Goal: Task Accomplishment & Management: Use online tool/utility

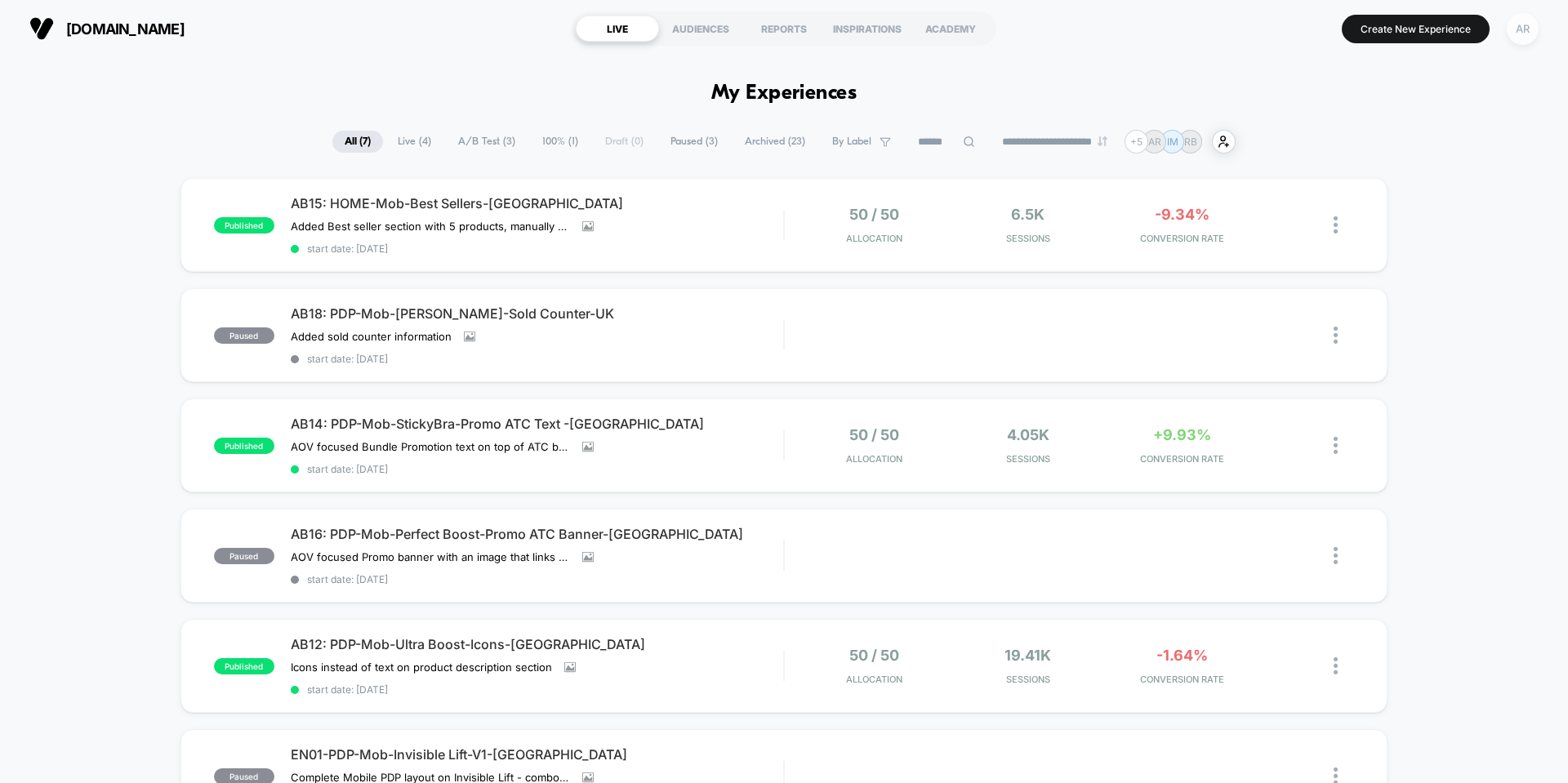
click at [1525, 35] on div "AR" at bounding box center [1523, 29] width 32 height 32
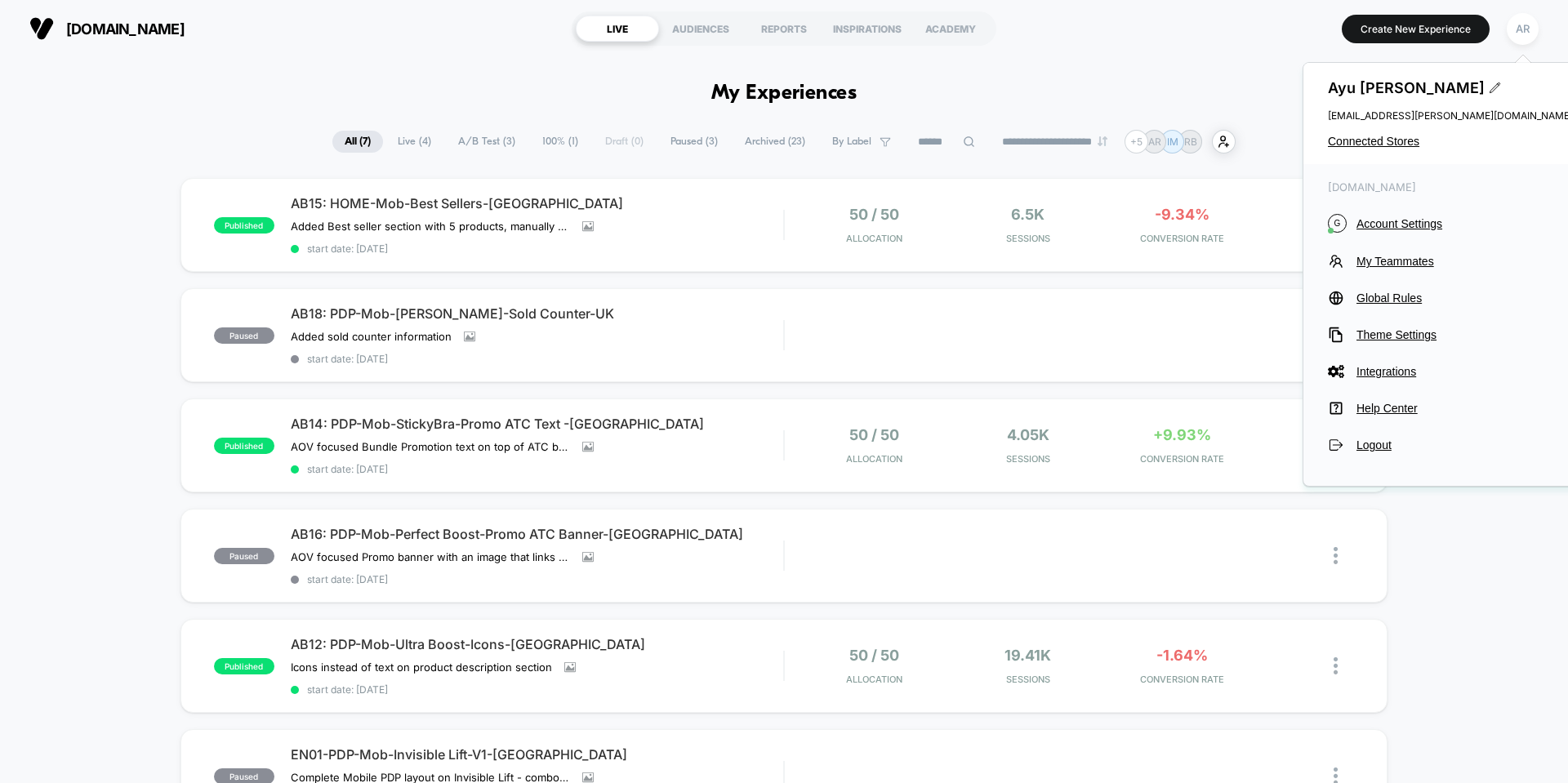
click at [1403, 149] on div "[PERSON_NAME] [EMAIL_ADDRESS][PERSON_NAME][DOMAIN_NAME] Connected Stores" at bounding box center [1450, 113] width 294 height 102
click at [1402, 146] on span "Connected Stores" at bounding box center [1451, 141] width 245 height 13
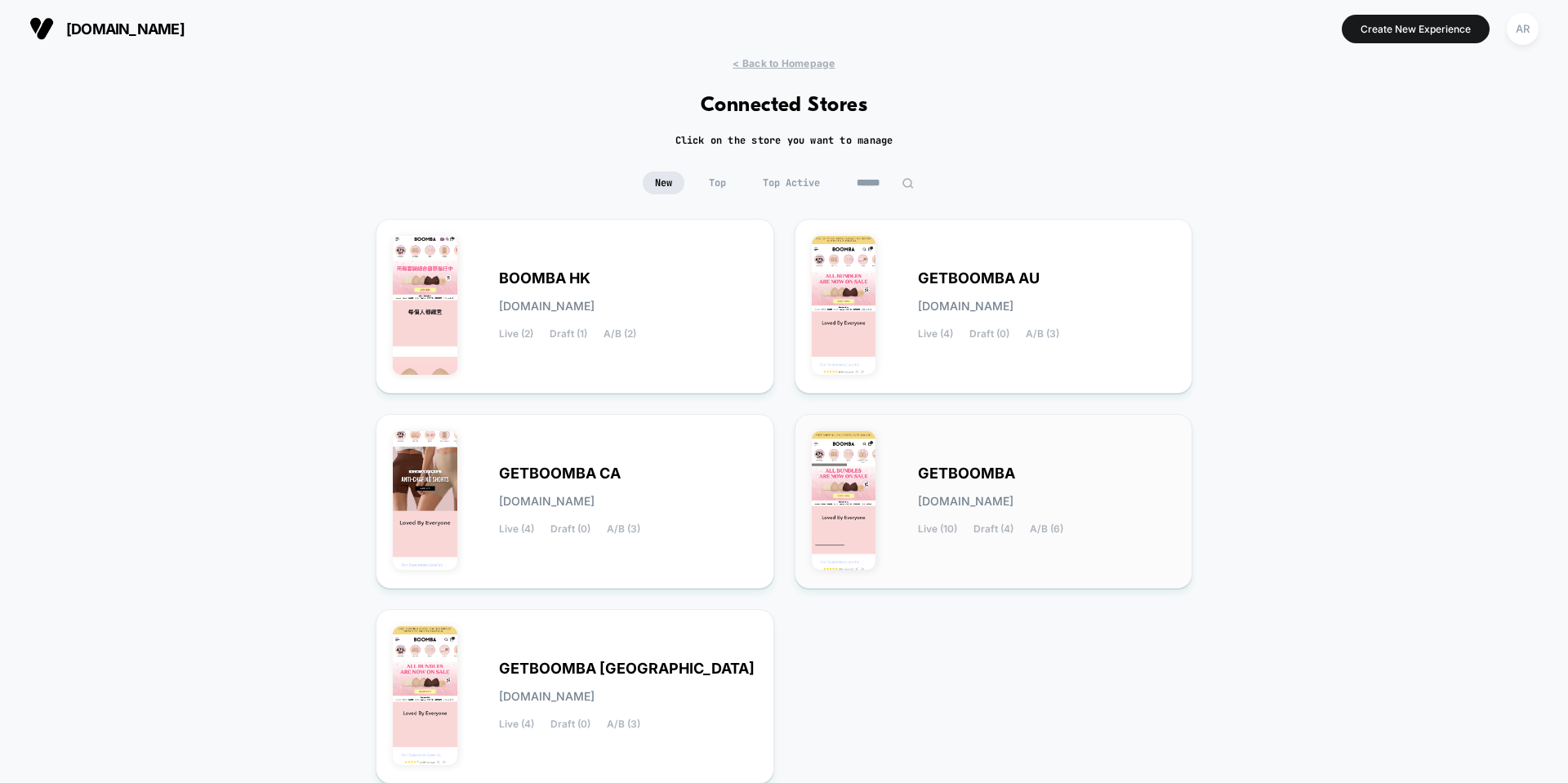
click at [1013, 502] on span "[DOMAIN_NAME]" at bounding box center [965, 501] width 96 height 11
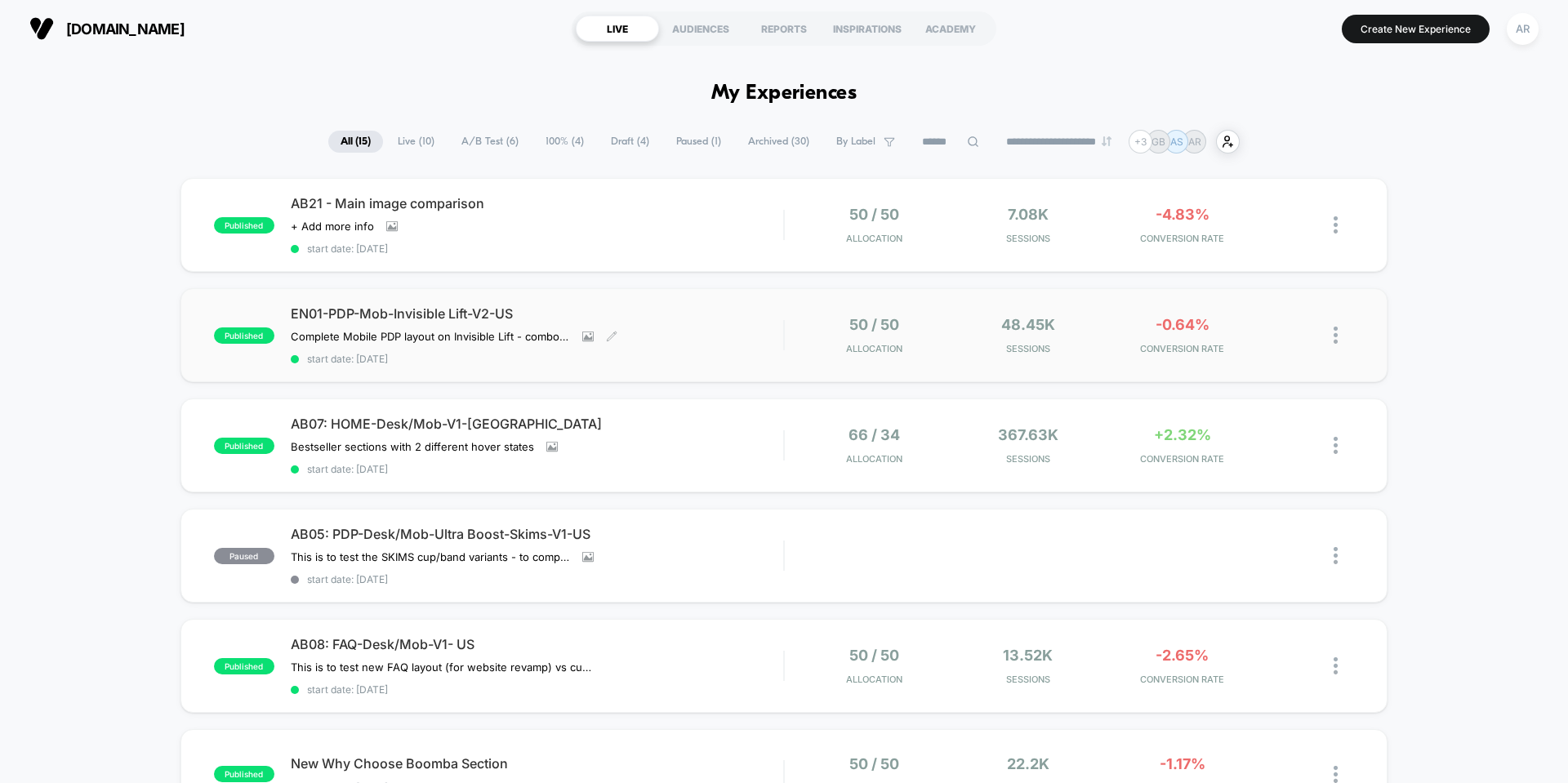
click at [748, 338] on div "EN01-PDP-Mob-Invisible Lift-V2-US Complete Mobile PDP layout on Invisible Lift …" at bounding box center [537, 335] width 492 height 60
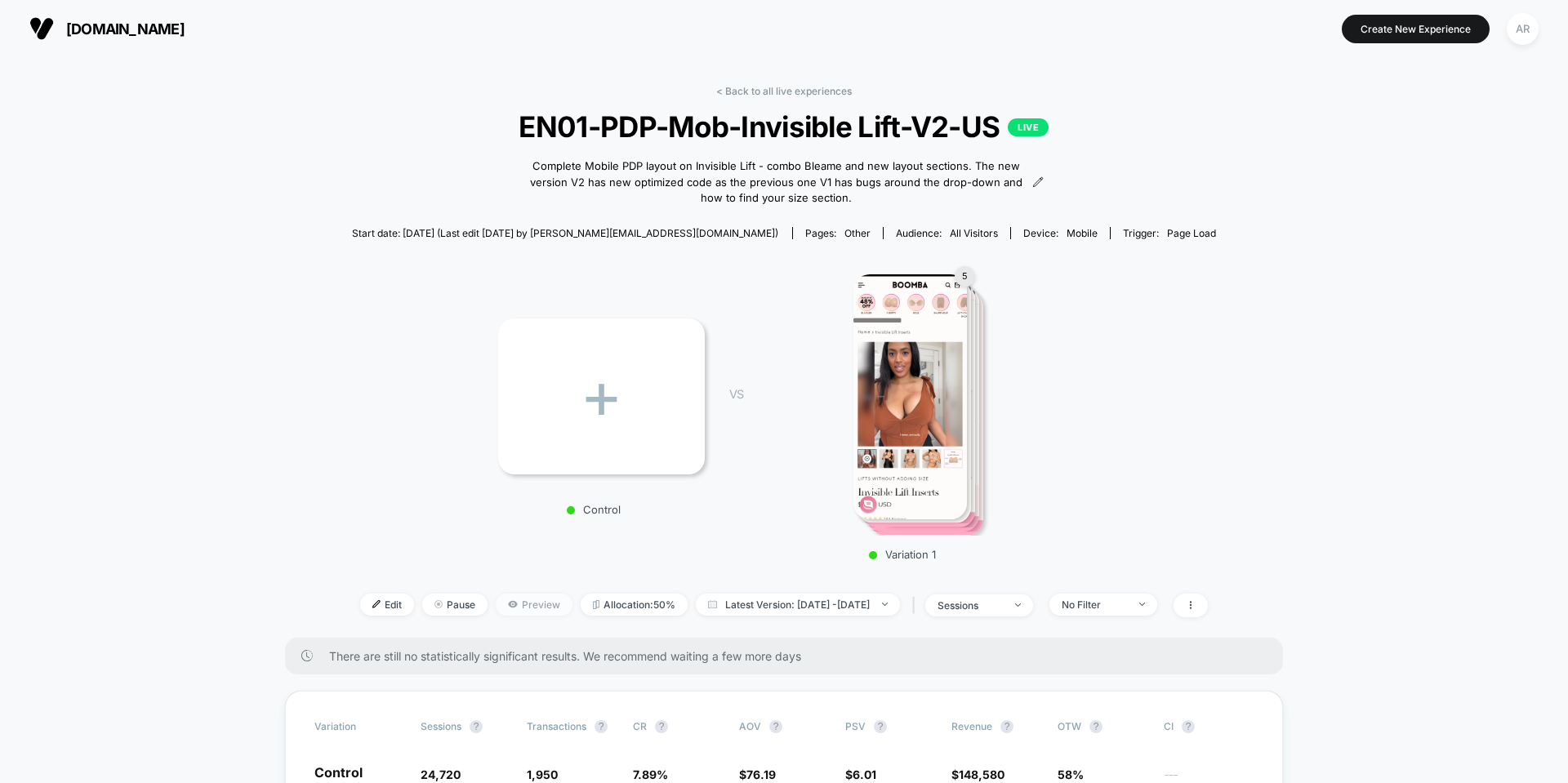
click at [496, 606] on span "Preview" at bounding box center [534, 604] width 76 height 22
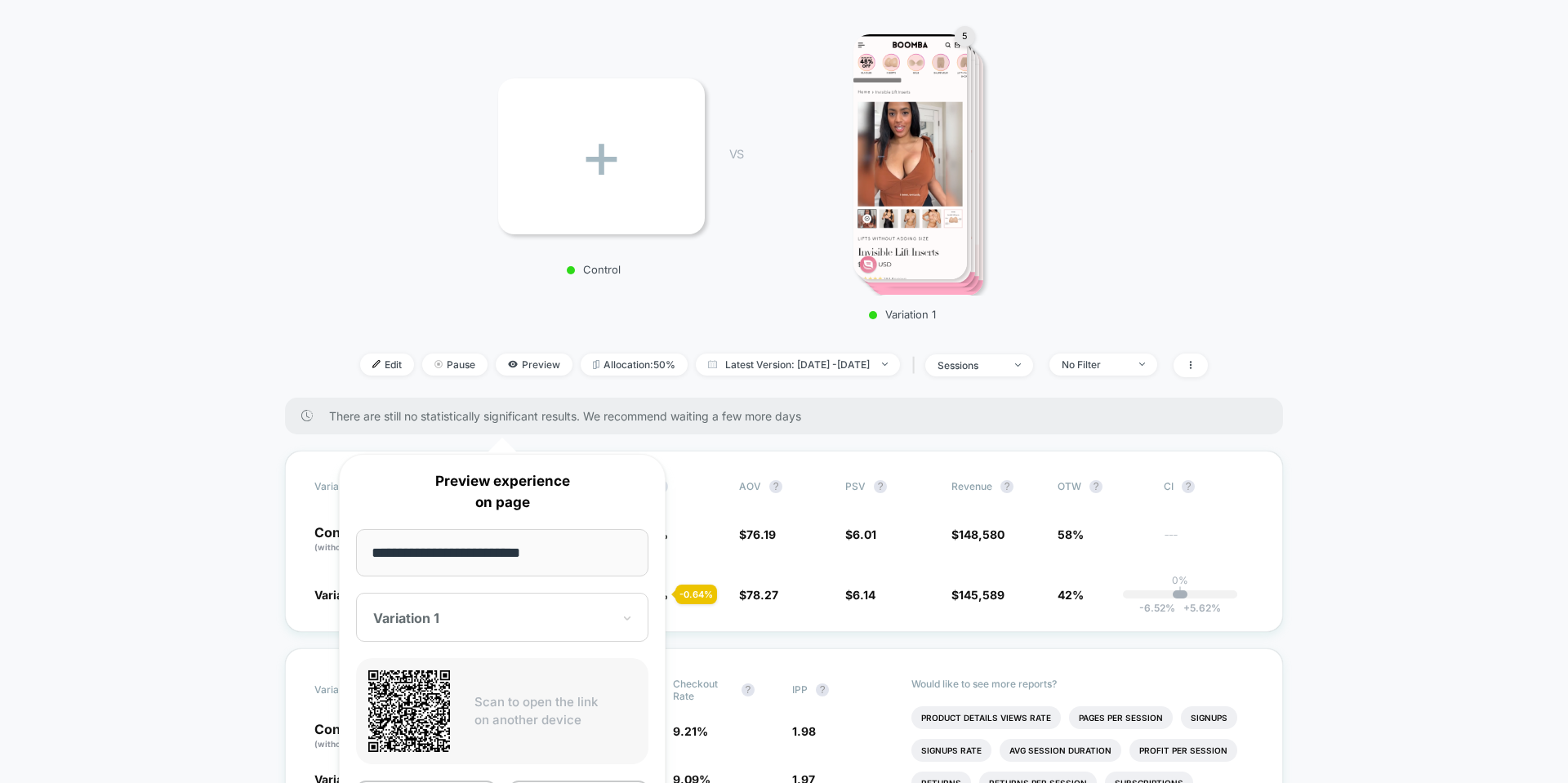
scroll to position [245, 0]
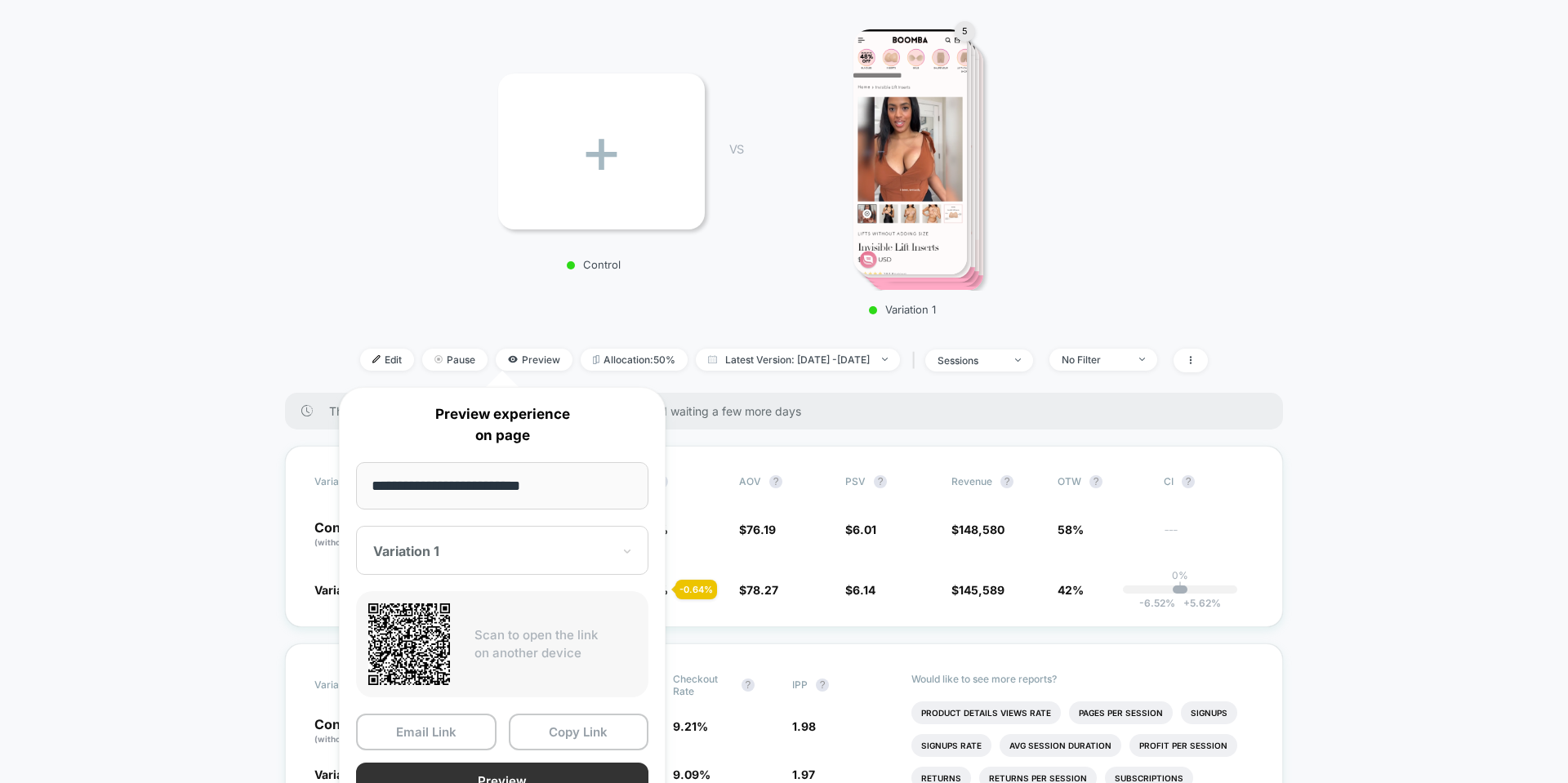
click at [468, 771] on button "Preview" at bounding box center [502, 781] width 293 height 36
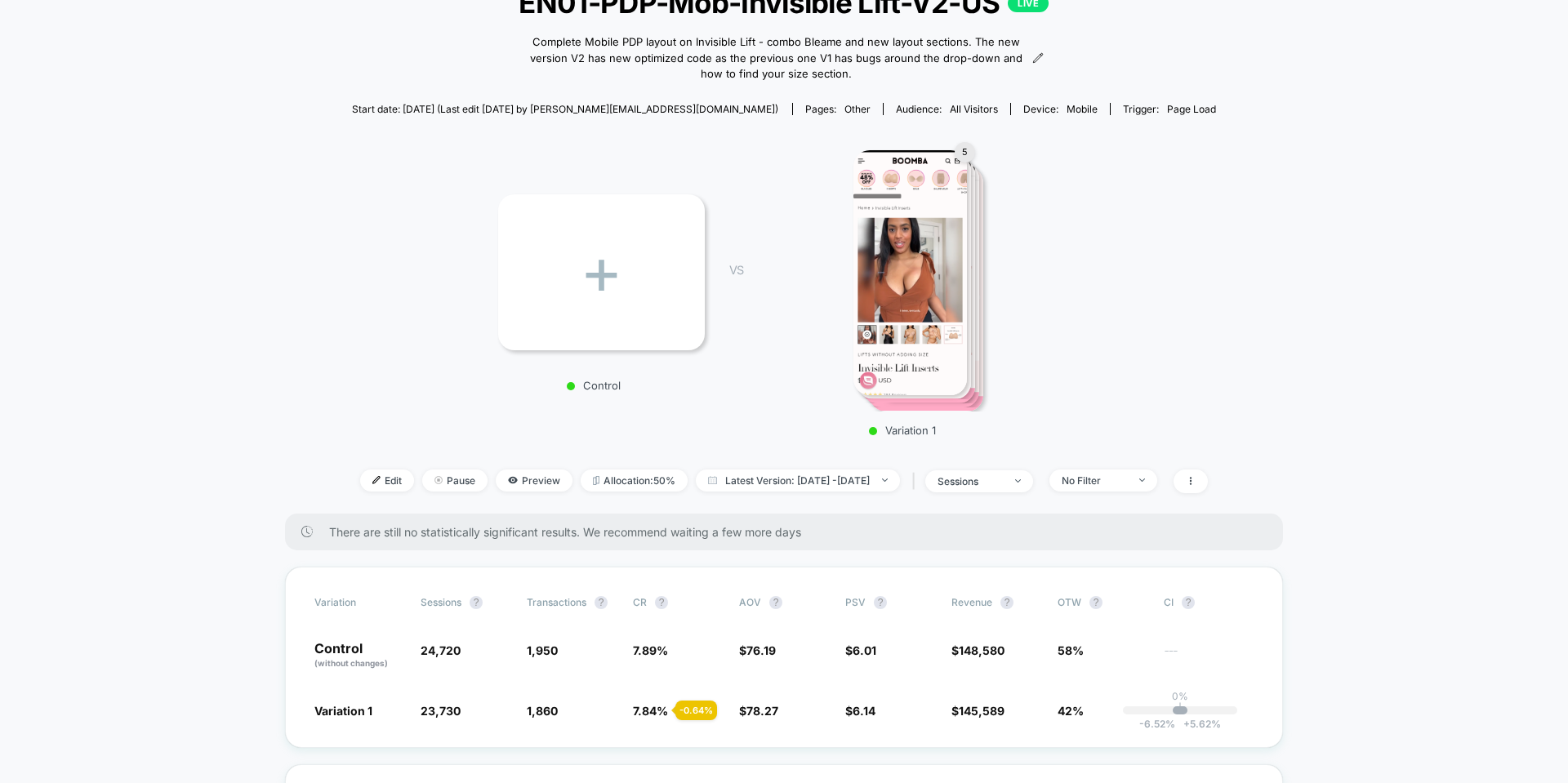
scroll to position [0, 0]
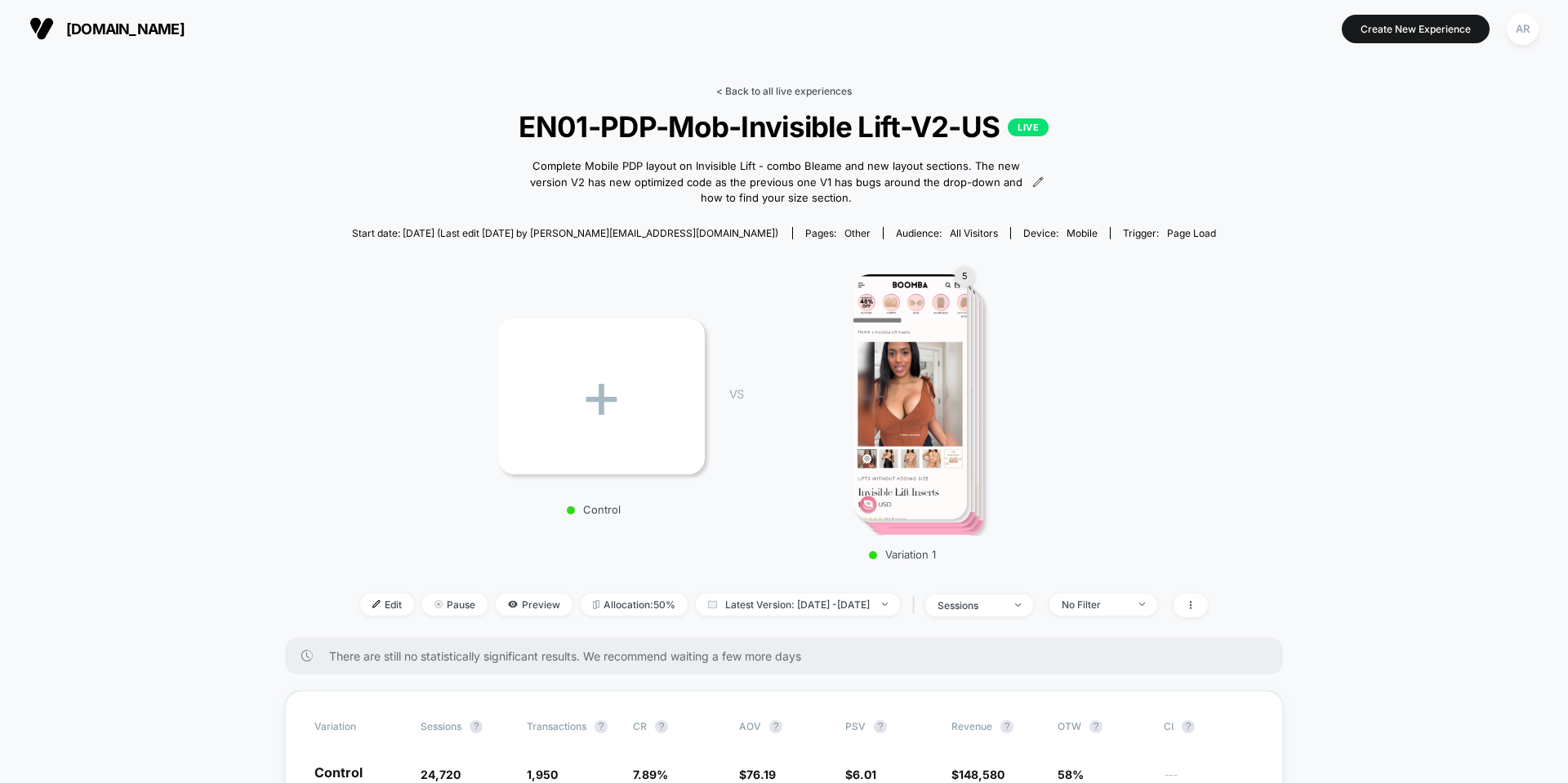
click at [737, 96] on link "< Back to all live experiences" at bounding box center [784, 91] width 135 height 12
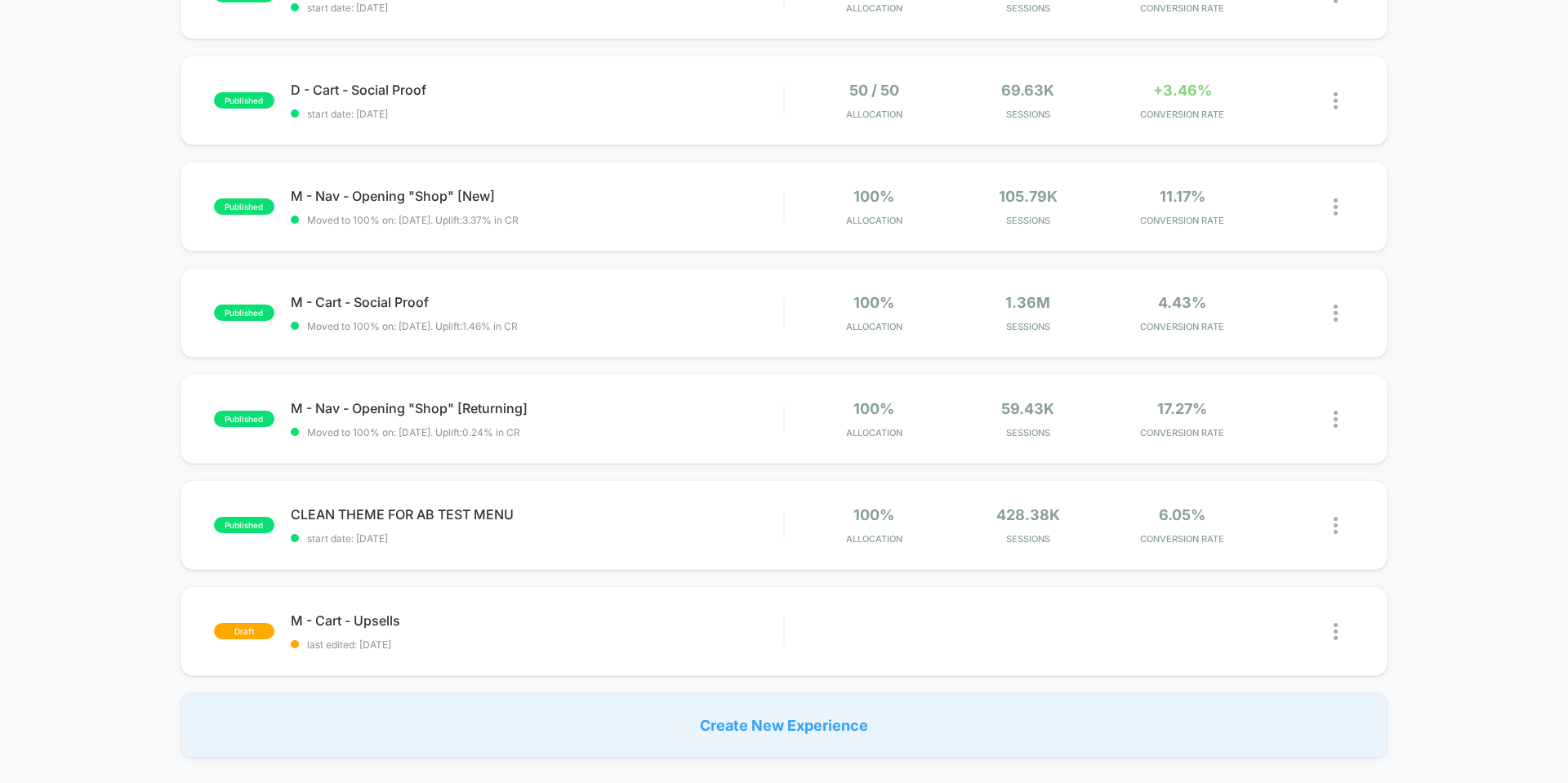
scroll to position [817, 0]
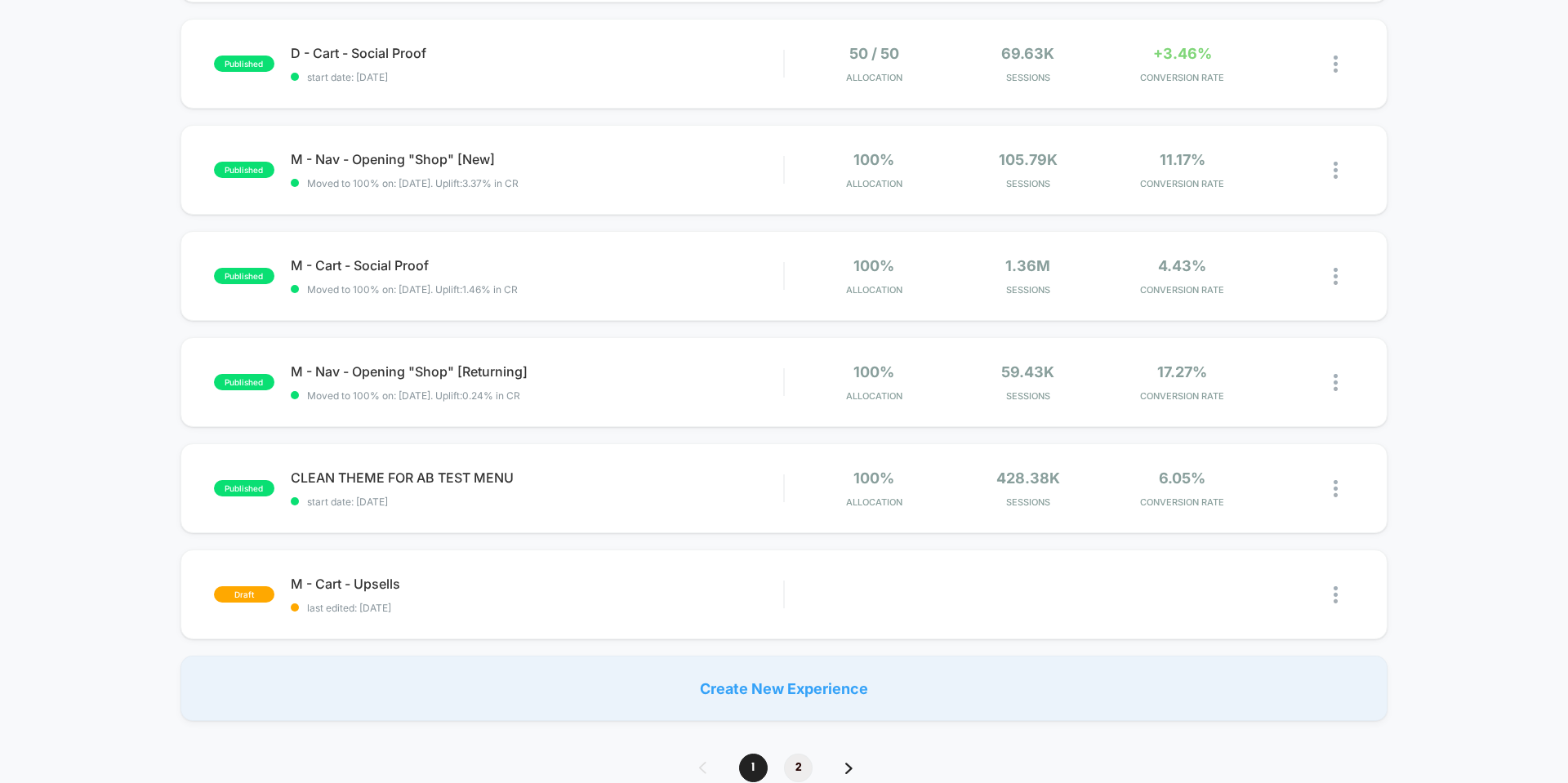
click at [798, 764] on span "2" at bounding box center [798, 767] width 29 height 29
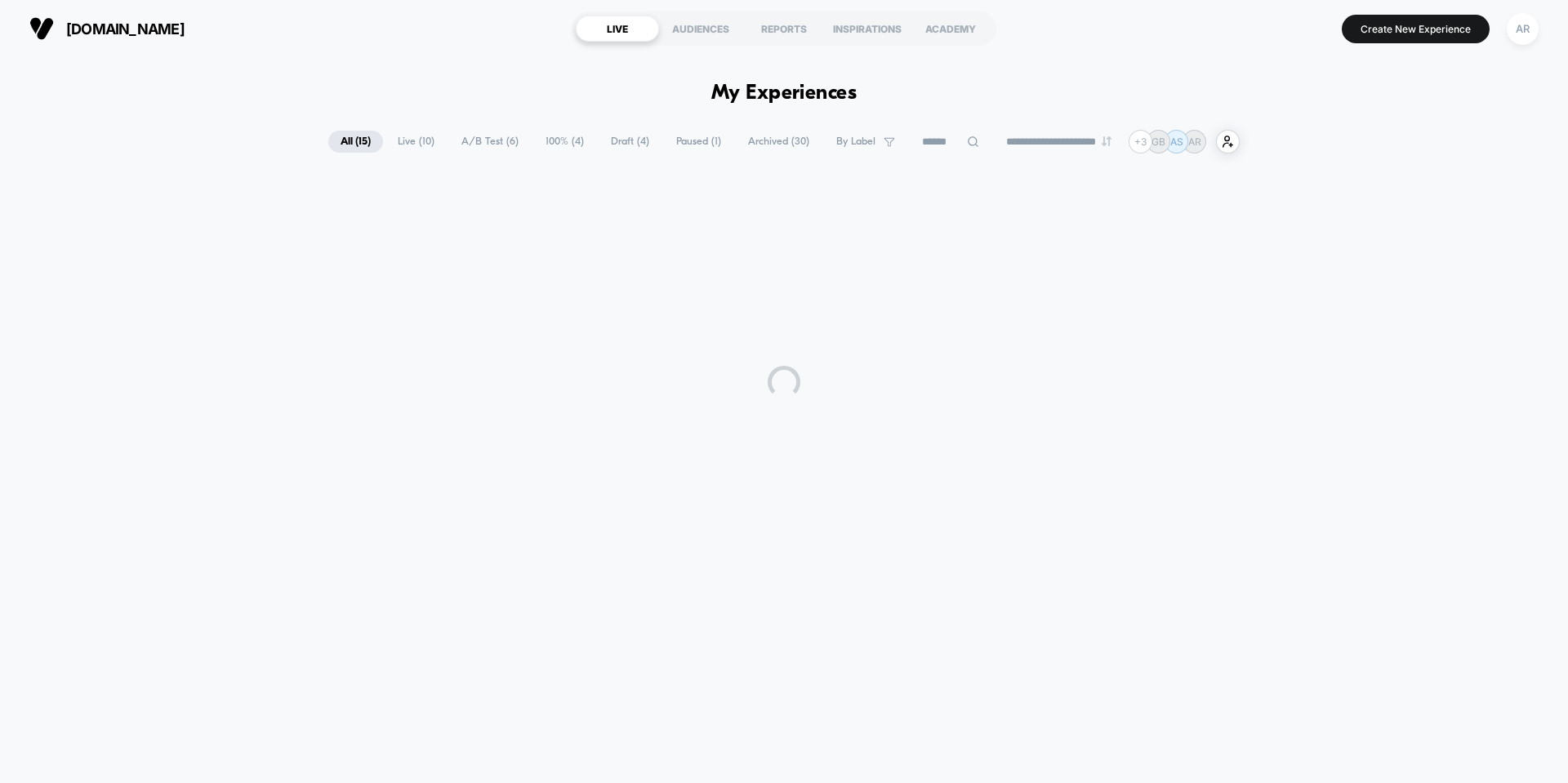
scroll to position [0, 0]
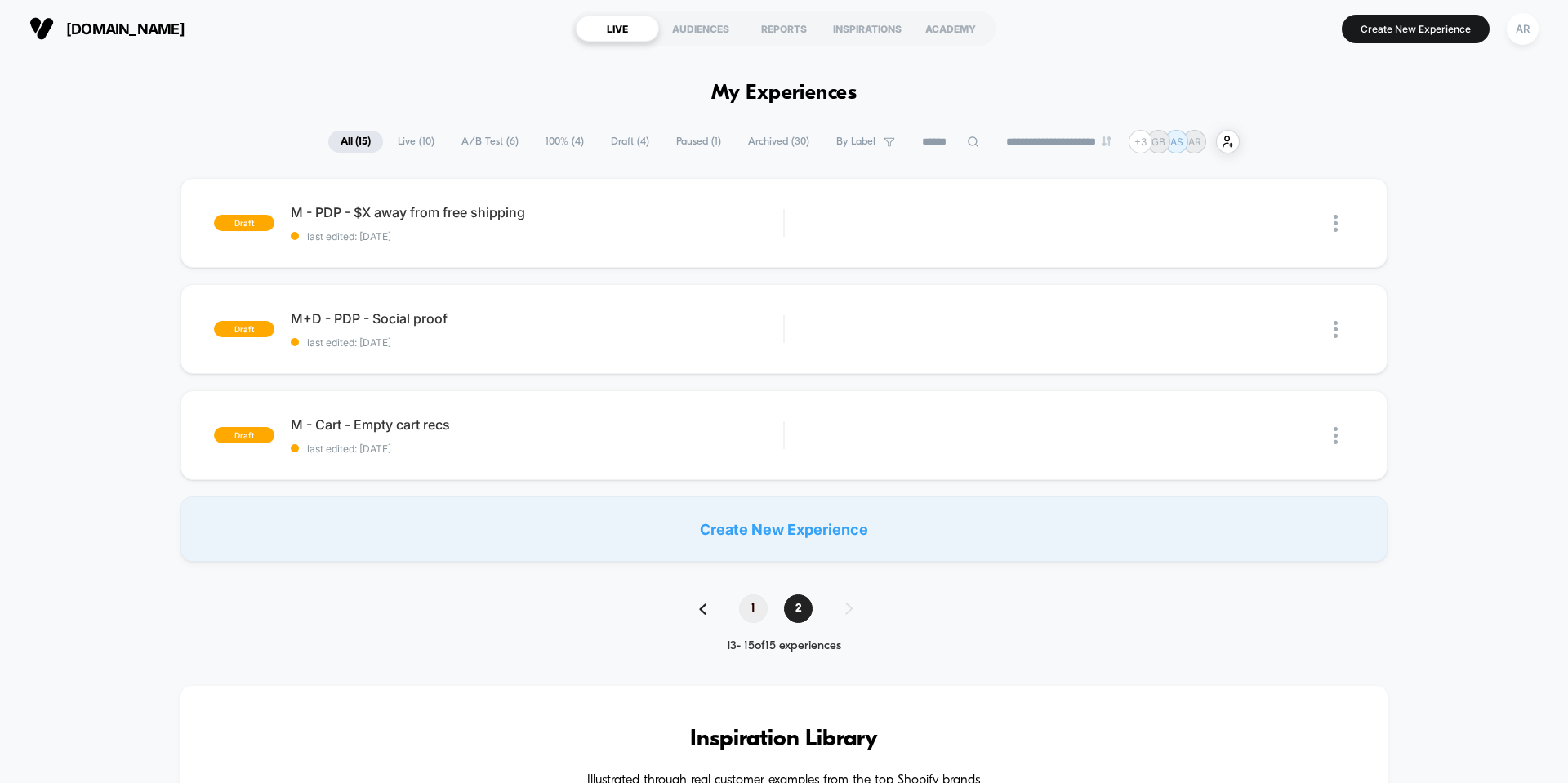
click at [748, 614] on span "1" at bounding box center [753, 609] width 29 height 29
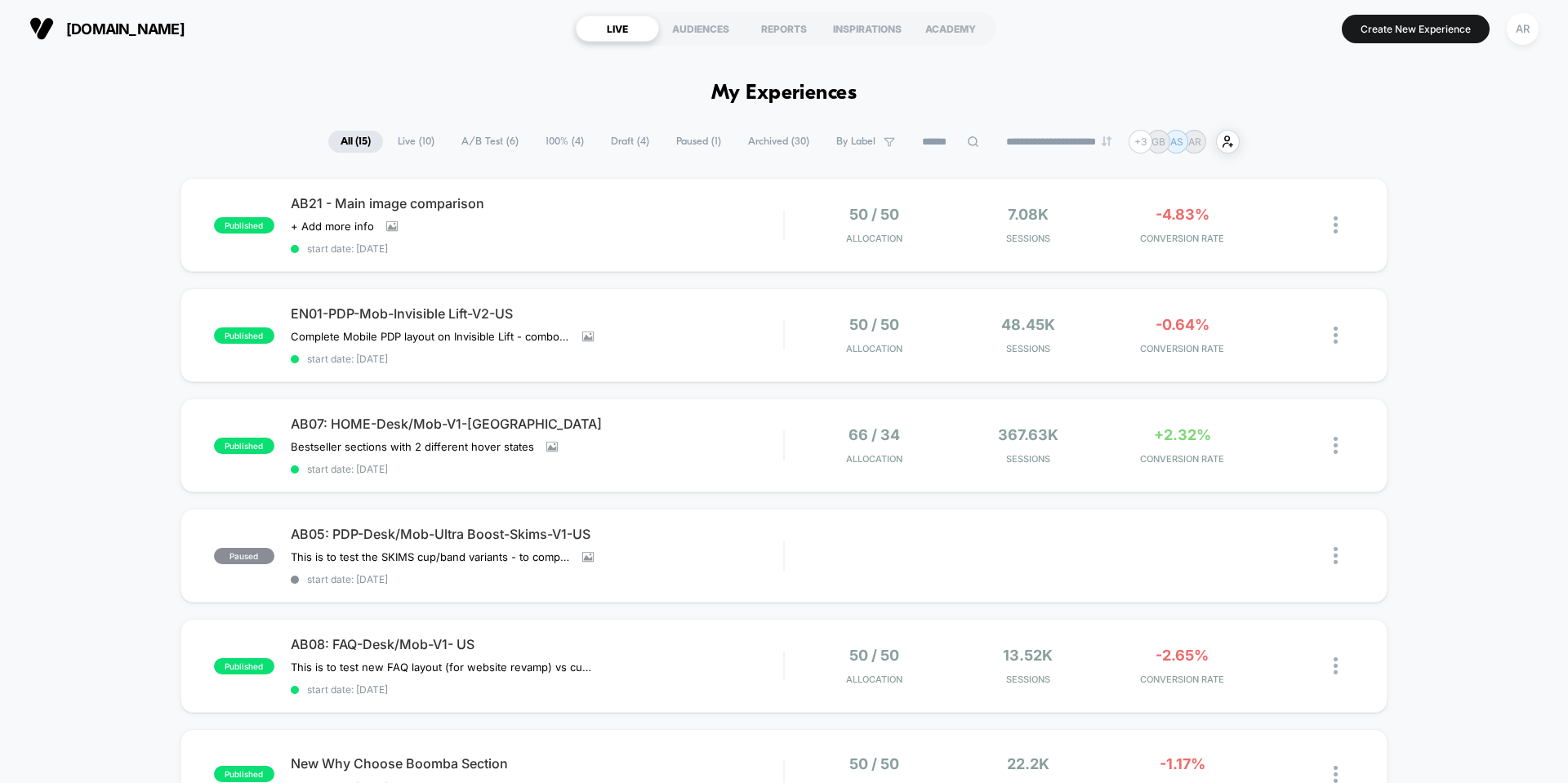
click at [405, 140] on span "Live ( 10 )" at bounding box center [416, 141] width 62 height 22
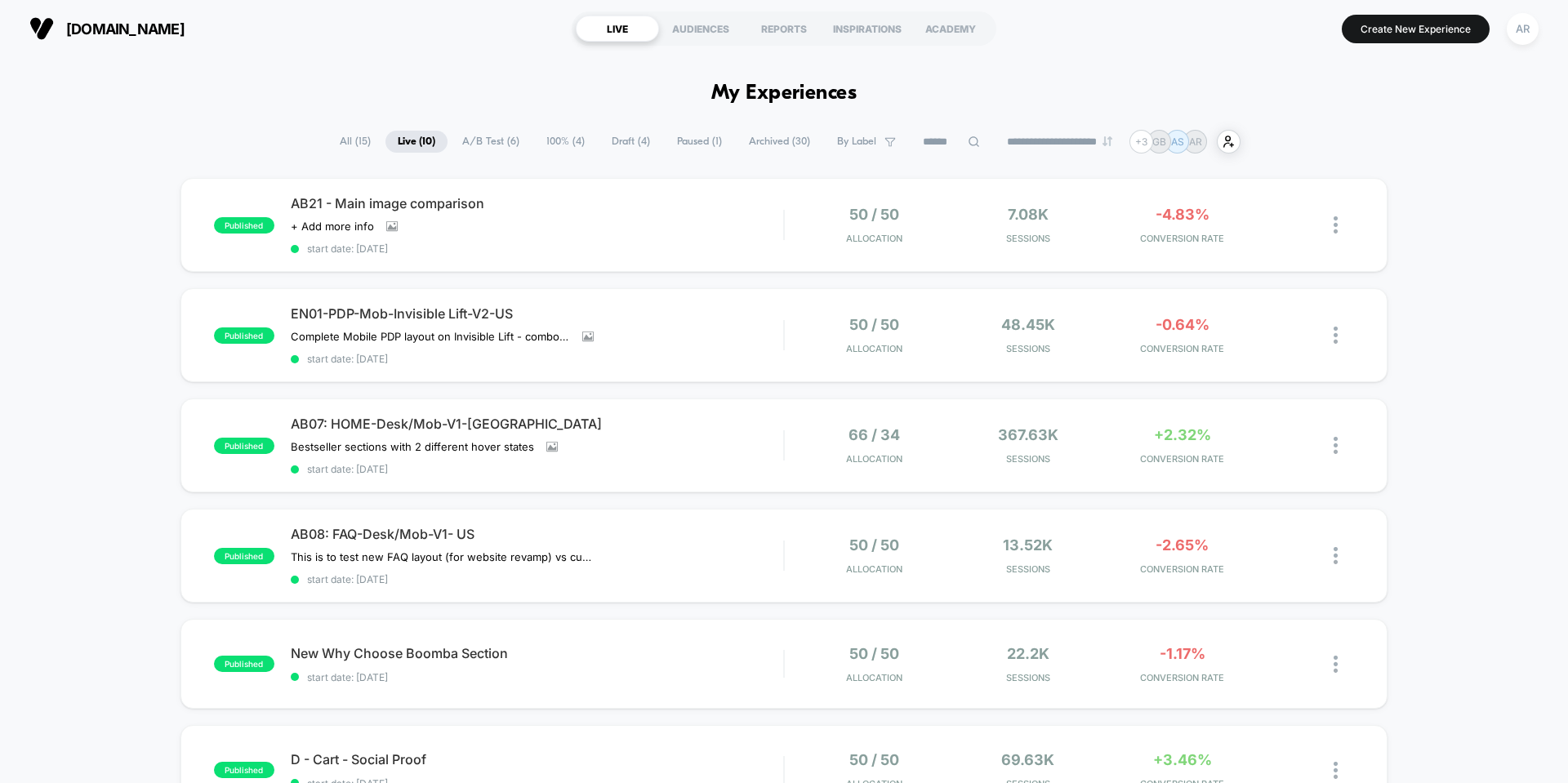
click at [493, 131] on span "A/B Test ( 6 )" at bounding box center [491, 141] width 82 height 22
click at [551, 148] on span "100% ( 4 )" at bounding box center [565, 141] width 63 height 22
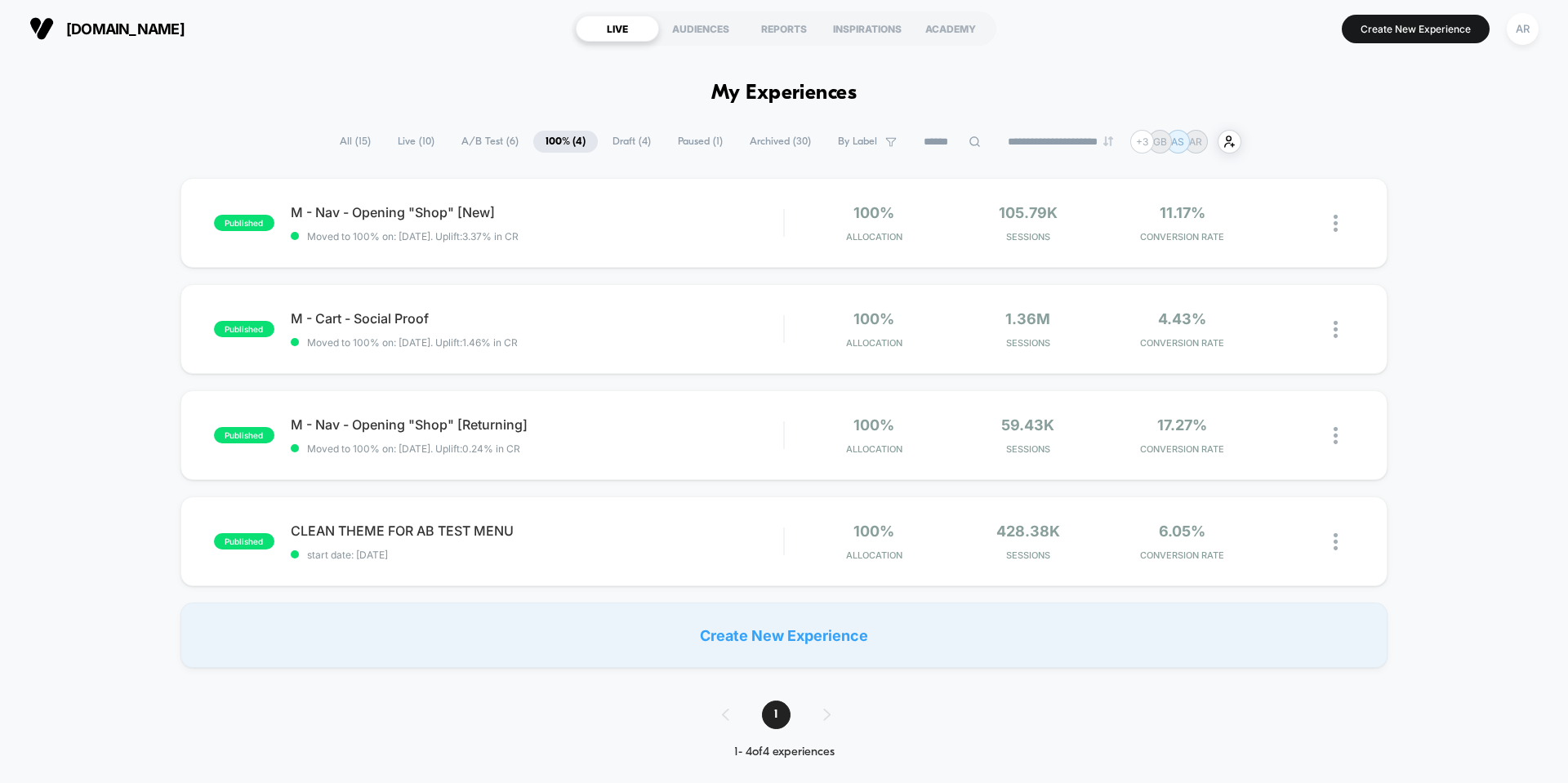
click at [611, 148] on span "Draft ( 4 )" at bounding box center [631, 141] width 63 height 22
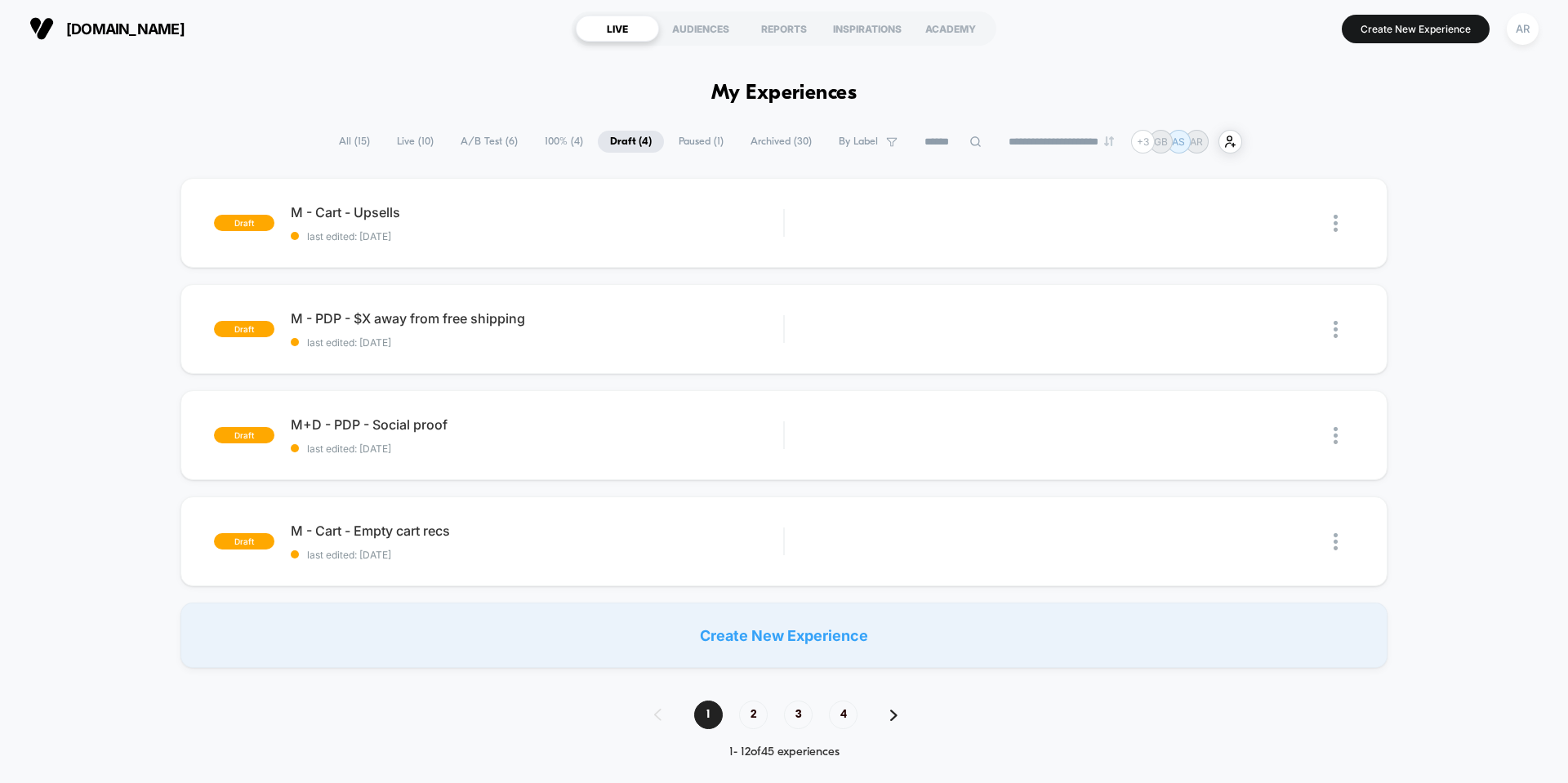
click at [668, 145] on span "Paused ( 1 )" at bounding box center [702, 141] width 69 height 22
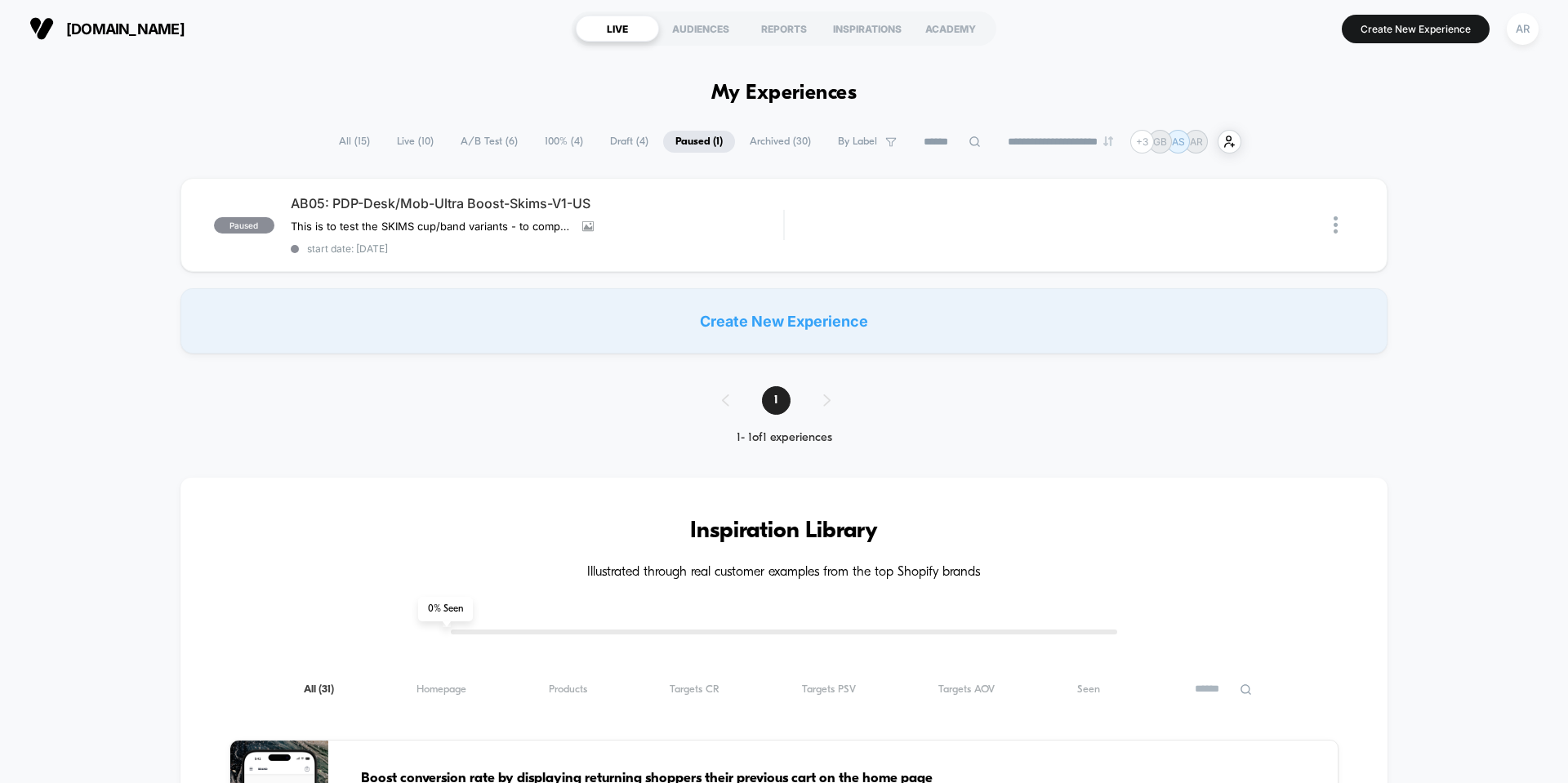
click at [748, 148] on span "Archived ( 30 )" at bounding box center [780, 141] width 86 height 22
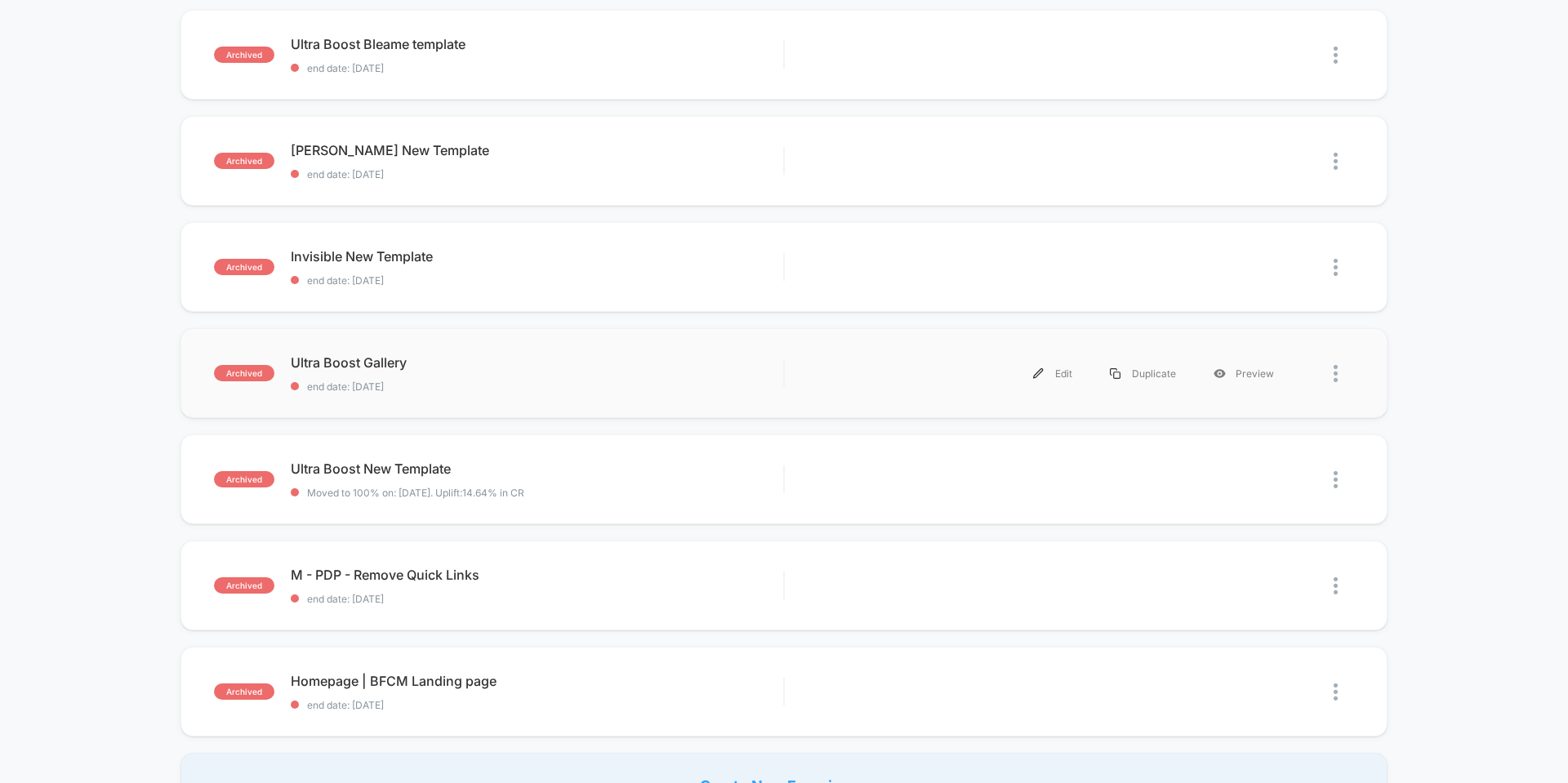
scroll to position [654, 0]
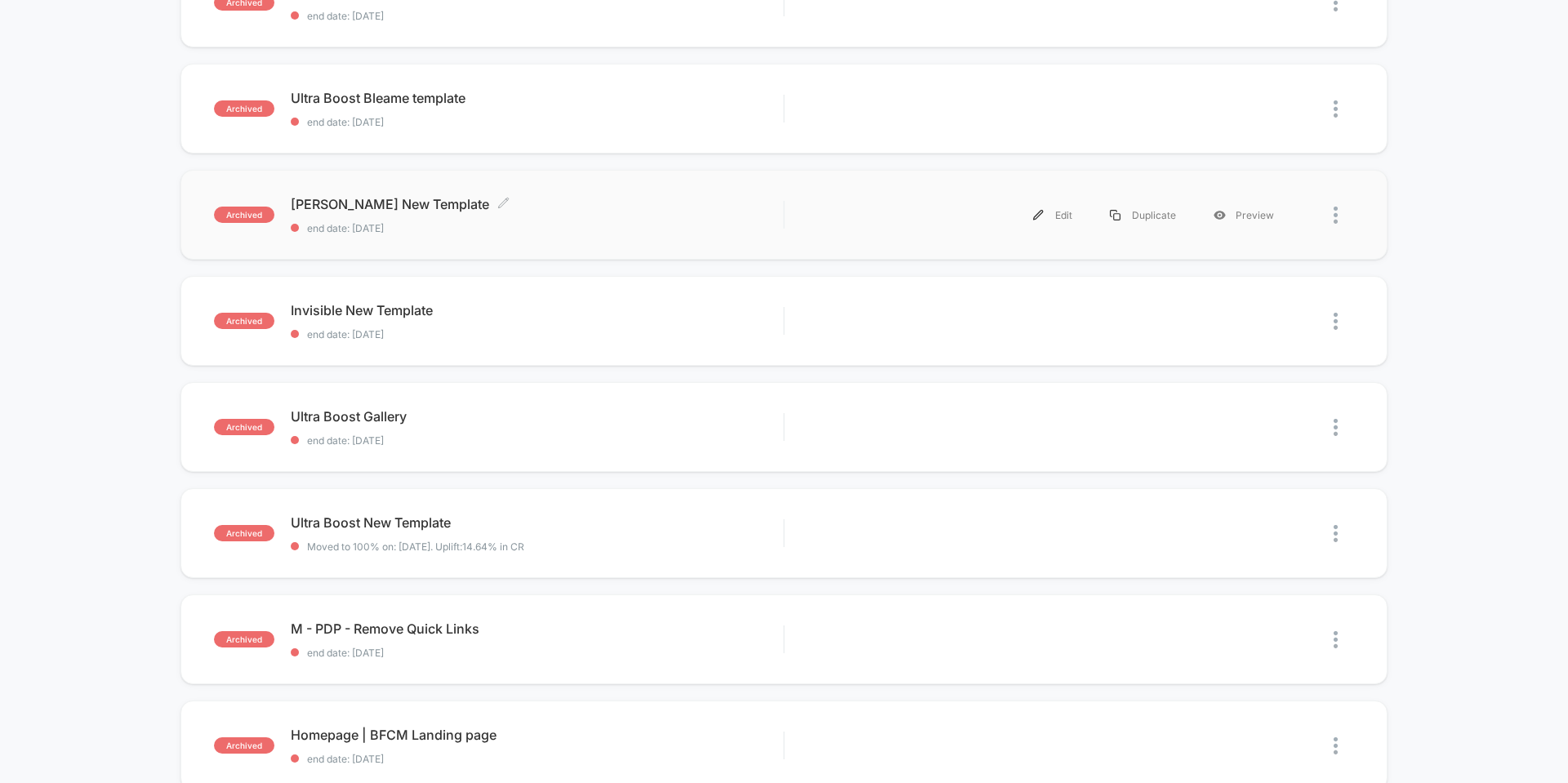
click at [613, 209] on span "[PERSON_NAME] New Template Click to edit experience details" at bounding box center [537, 204] width 492 height 16
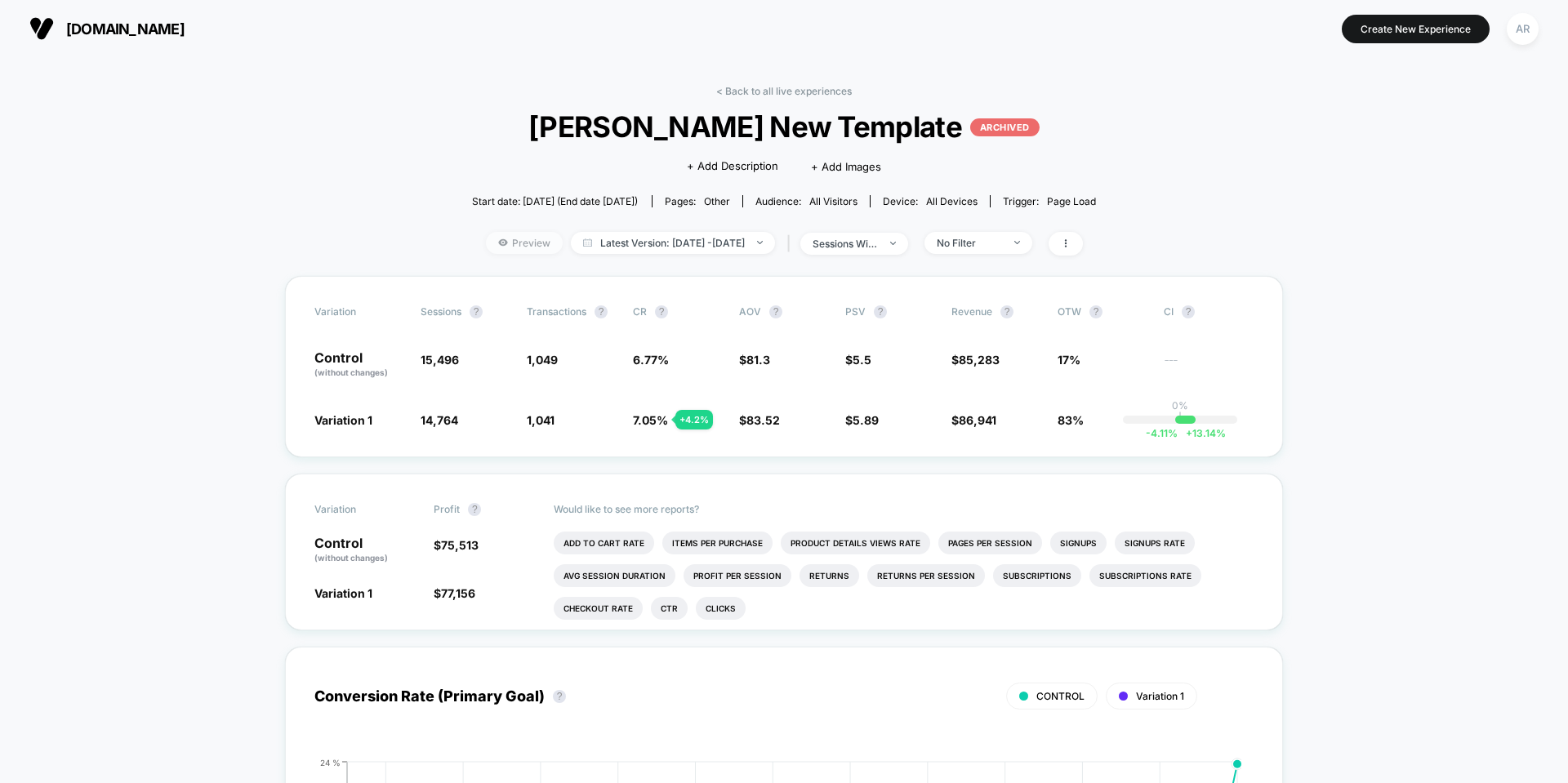
click at [498, 243] on icon at bounding box center [503, 242] width 10 height 10
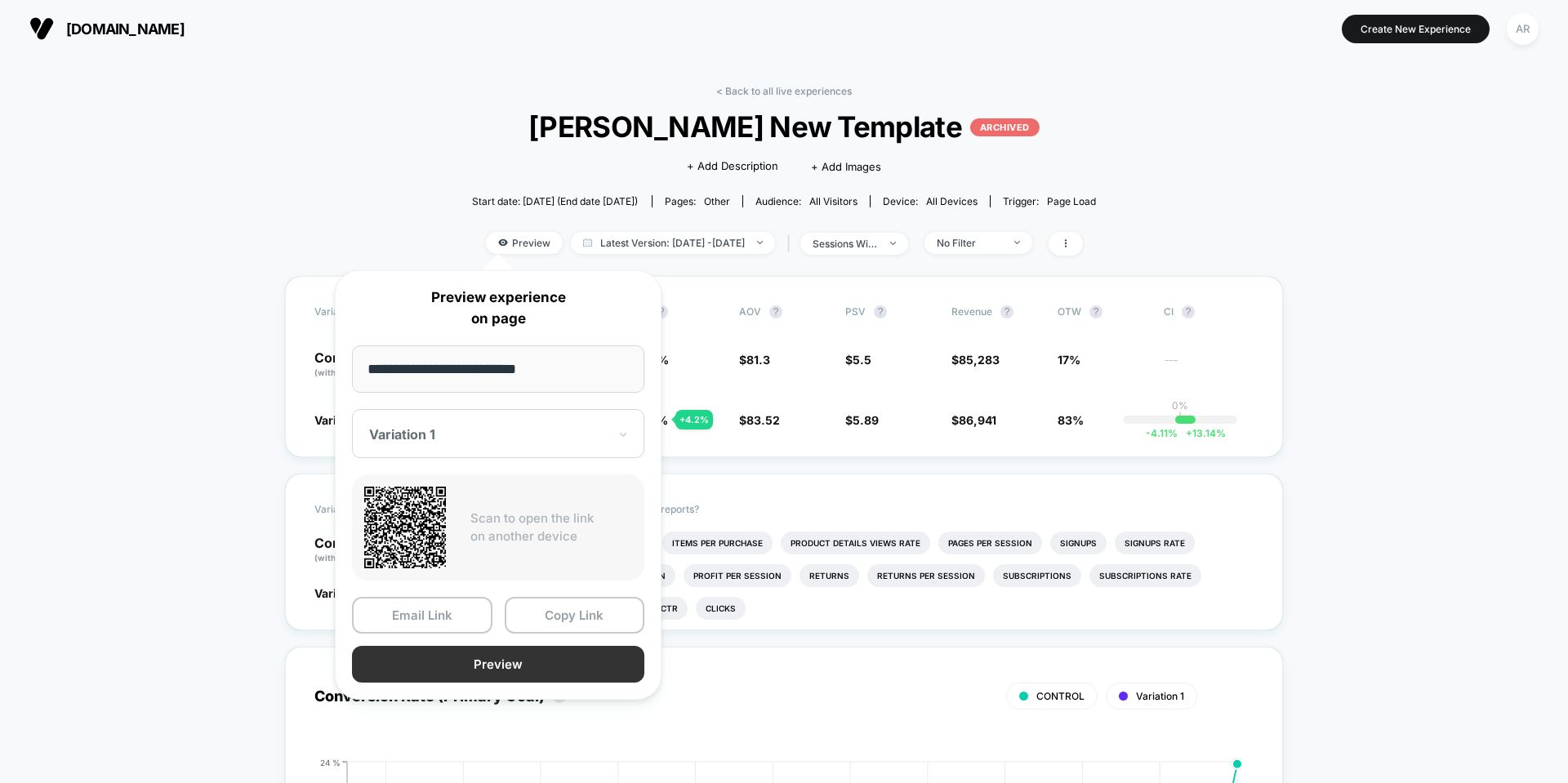
click at [439, 660] on button "Preview" at bounding box center [497, 664] width 293 height 36
